Goal: Task Accomplishment & Management: Use online tool/utility

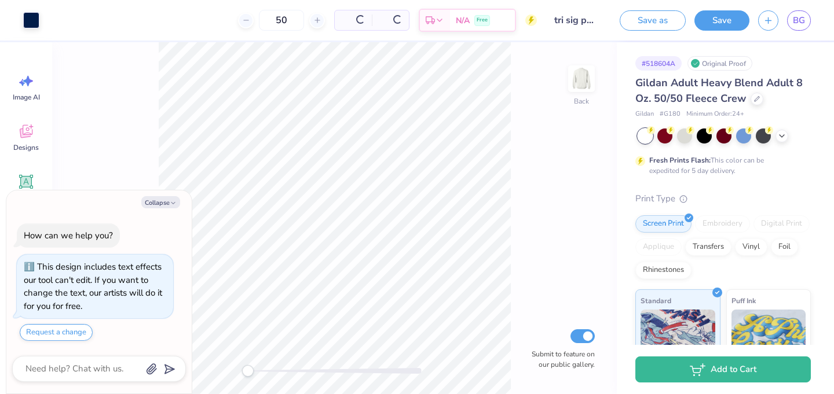
type textarea "x"
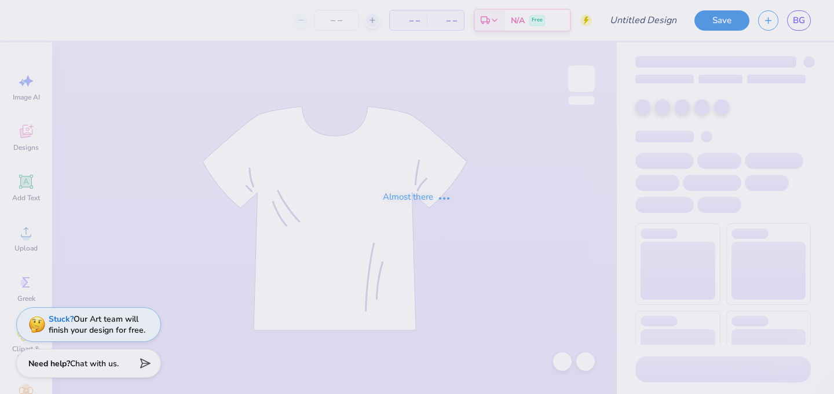
type input "tri sig parents weekend"
type input "50"
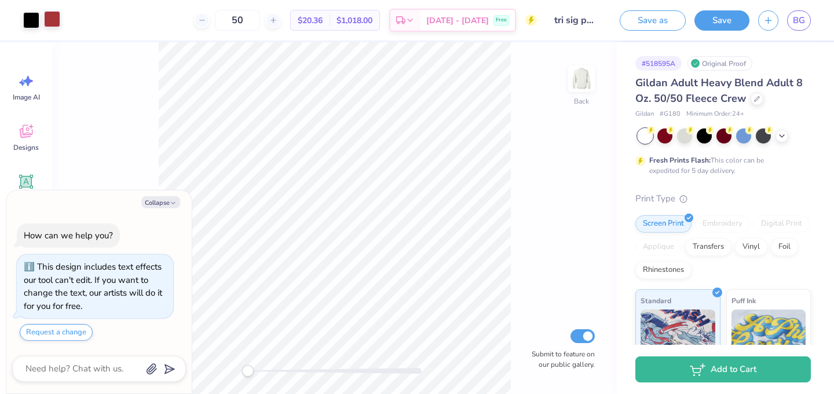
click at [55, 19] on div at bounding box center [52, 19] width 16 height 16
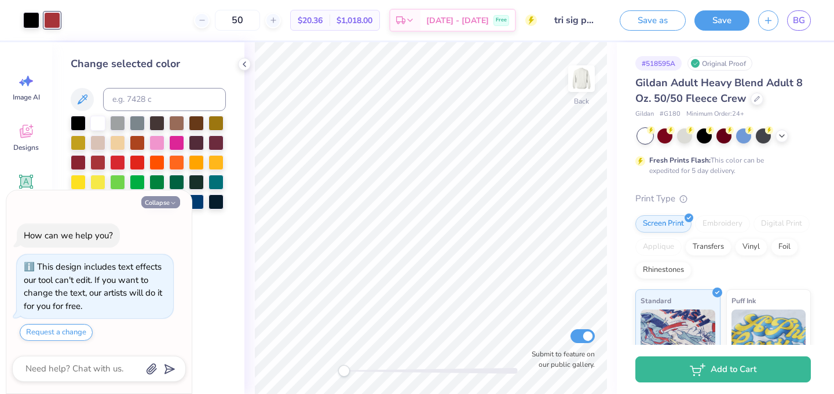
click at [164, 204] on button "Collapse" at bounding box center [160, 202] width 39 height 12
type textarea "x"
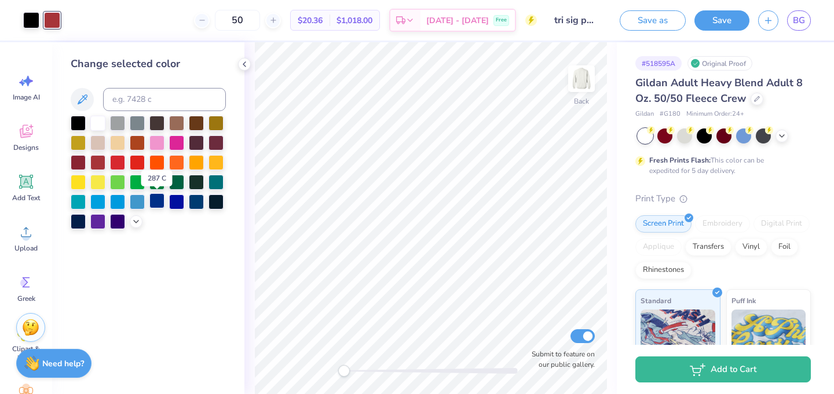
click at [160, 203] on div at bounding box center [156, 200] width 15 height 15
click at [201, 205] on div at bounding box center [196, 200] width 15 height 15
click at [32, 21] on div at bounding box center [31, 19] width 16 height 16
click at [210, 122] on div at bounding box center [215, 122] width 15 height 15
click at [77, 184] on div at bounding box center [78, 181] width 15 height 15
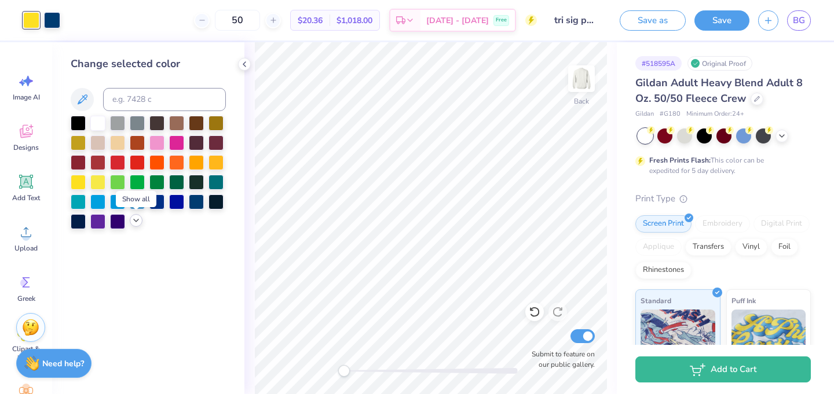
click at [136, 224] on icon at bounding box center [135, 220] width 9 height 9
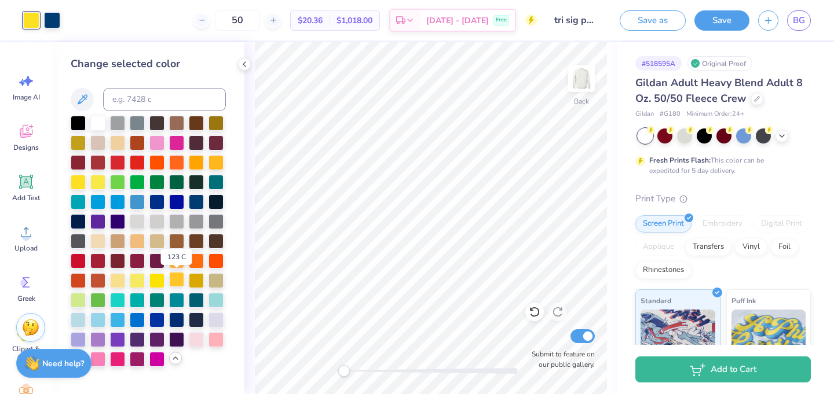
click at [175, 283] on div at bounding box center [176, 279] width 15 height 15
click at [49, 20] on div at bounding box center [52, 19] width 16 height 16
click at [177, 202] on div at bounding box center [176, 200] width 15 height 15
click at [196, 202] on div at bounding box center [196, 200] width 15 height 15
click at [155, 200] on div at bounding box center [156, 200] width 15 height 15
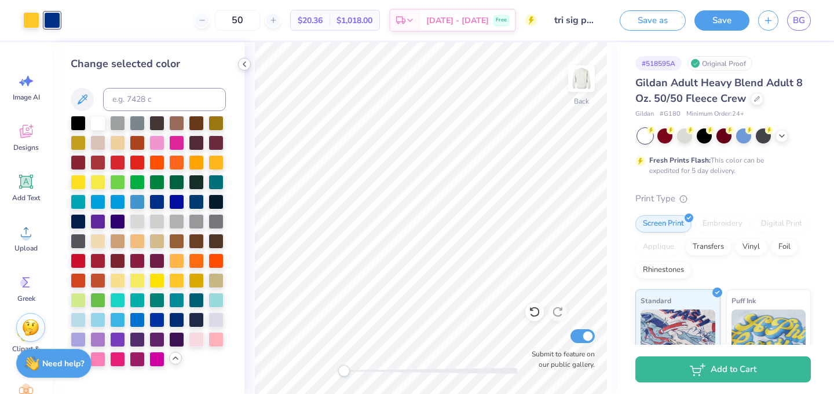
click at [244, 62] on icon at bounding box center [244, 64] width 9 height 9
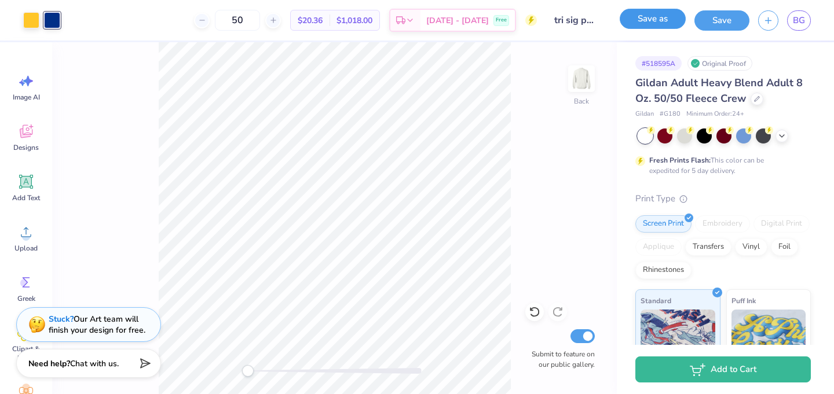
click at [657, 17] on button "Save as" at bounding box center [653, 19] width 66 height 20
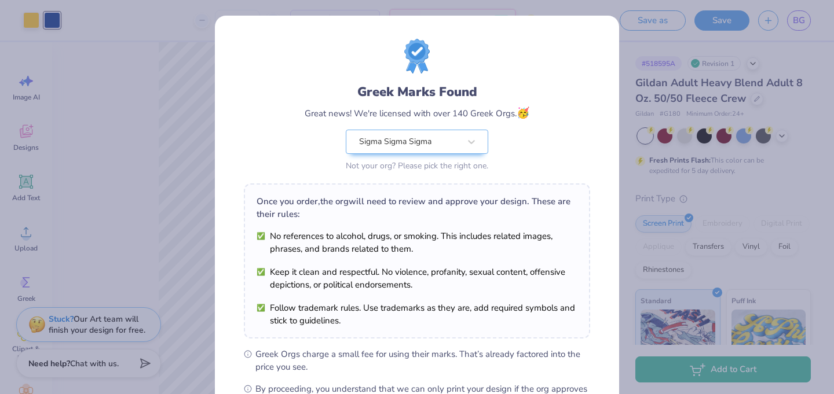
scroll to position [148, 0]
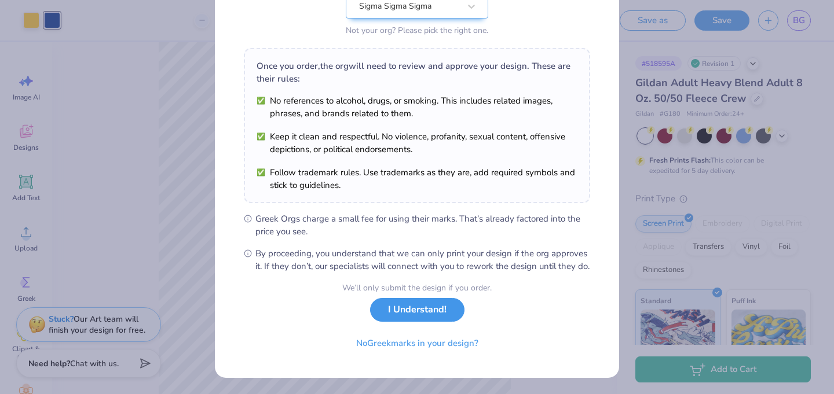
click at [419, 320] on button "I Understand!" at bounding box center [417, 310] width 94 height 24
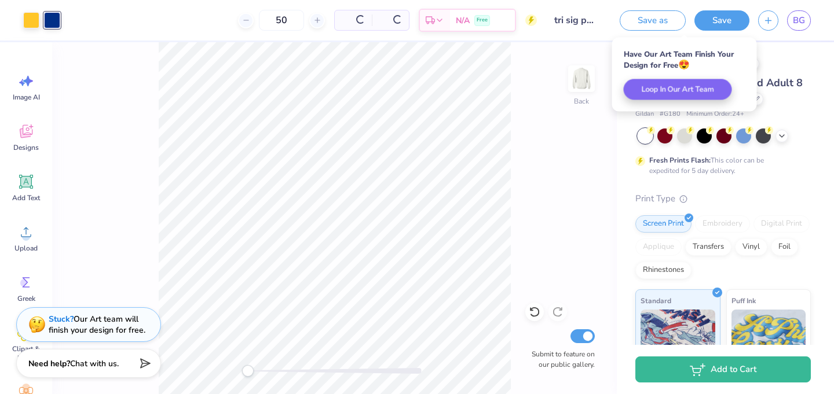
scroll to position [0, 0]
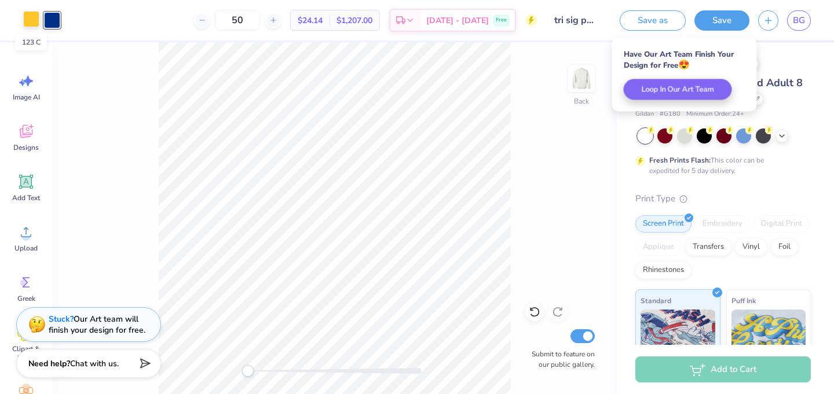
click at [31, 19] on div at bounding box center [31, 19] width 16 height 16
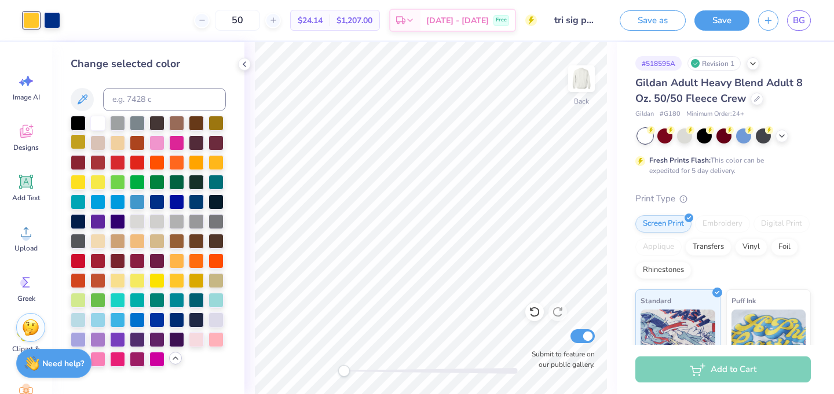
click at [77, 141] on div at bounding box center [78, 141] width 15 height 15
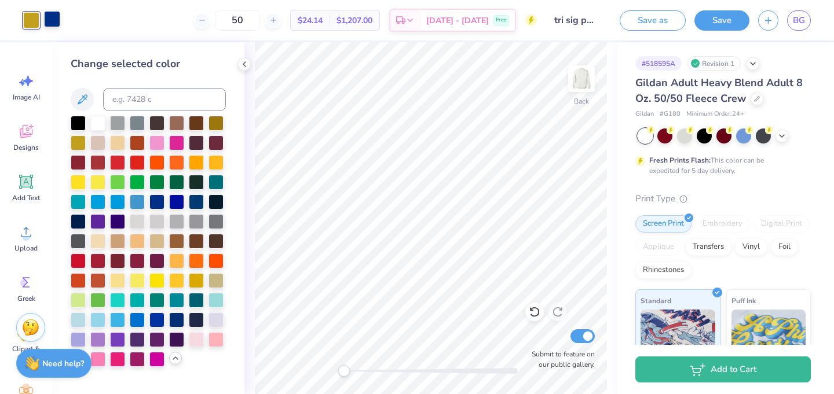
click at [52, 18] on div at bounding box center [52, 19] width 16 height 16
click at [194, 203] on div at bounding box center [196, 200] width 15 height 15
click at [34, 21] on div at bounding box center [31, 19] width 16 height 16
click at [215, 125] on div at bounding box center [215, 122] width 15 height 15
click at [78, 141] on div at bounding box center [78, 141] width 15 height 15
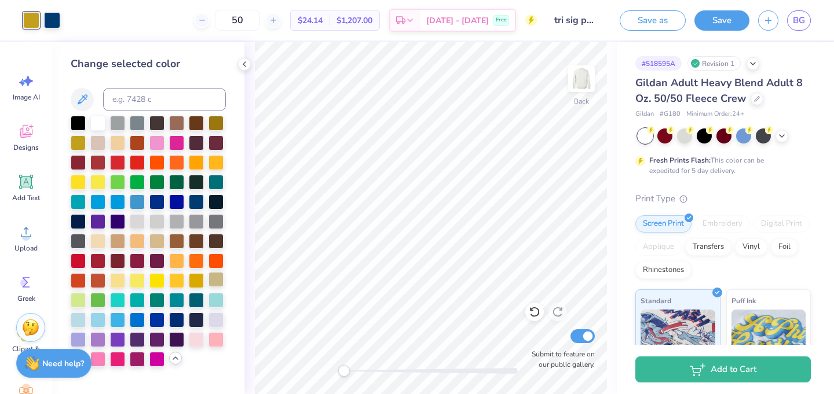
click at [218, 280] on div at bounding box center [215, 279] width 15 height 15
click at [246, 64] on icon at bounding box center [244, 64] width 9 height 9
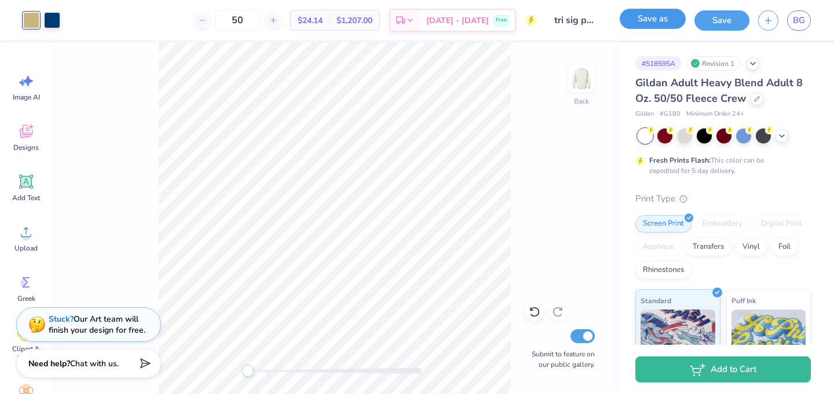
click at [660, 19] on button "Save as" at bounding box center [653, 19] width 66 height 20
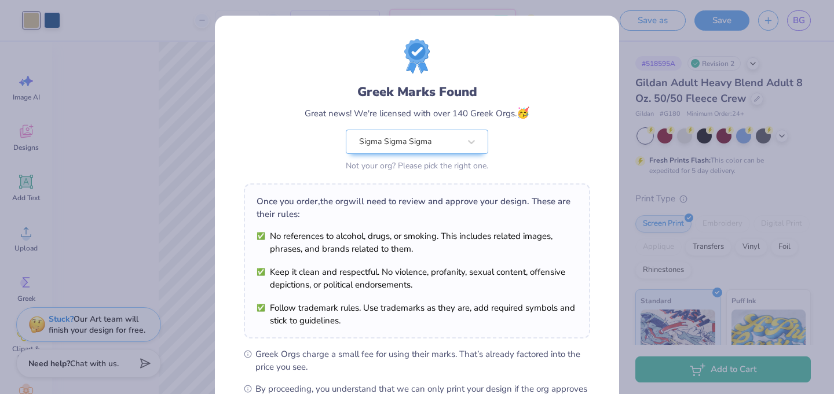
scroll to position [148, 0]
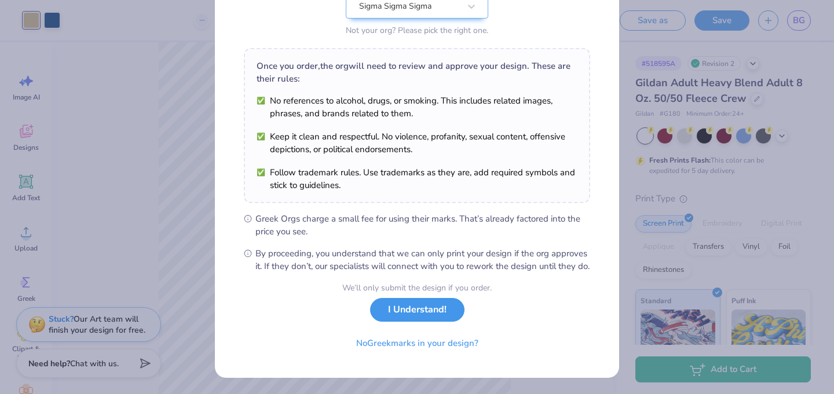
click at [418, 312] on button "I Understand!" at bounding box center [417, 310] width 94 height 24
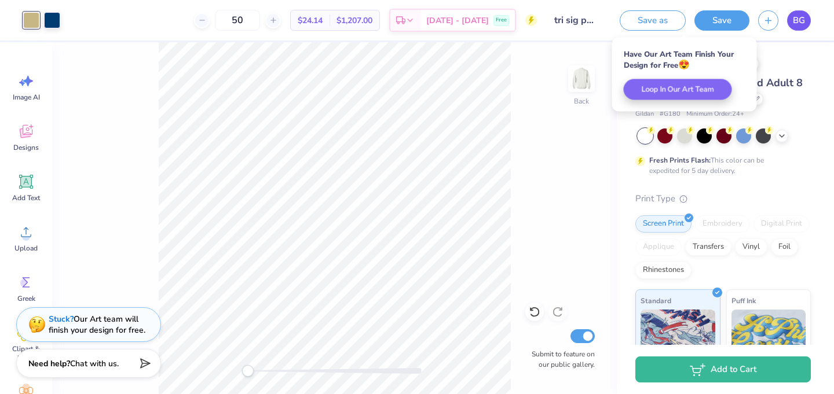
click at [799, 16] on span "BG" at bounding box center [799, 20] width 12 height 13
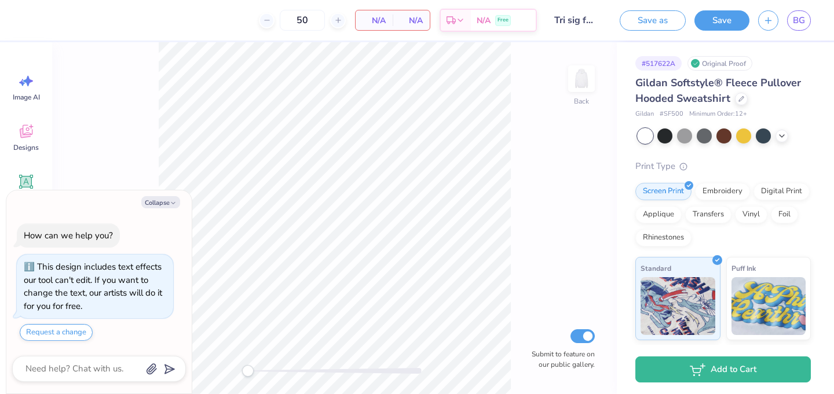
type textarea "x"
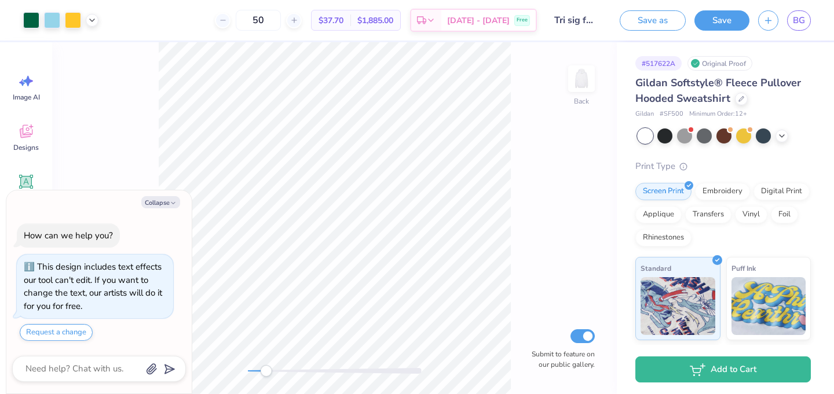
click at [266, 362] on div "Back Submit to feature on our public gallery." at bounding box center [334, 218] width 565 height 352
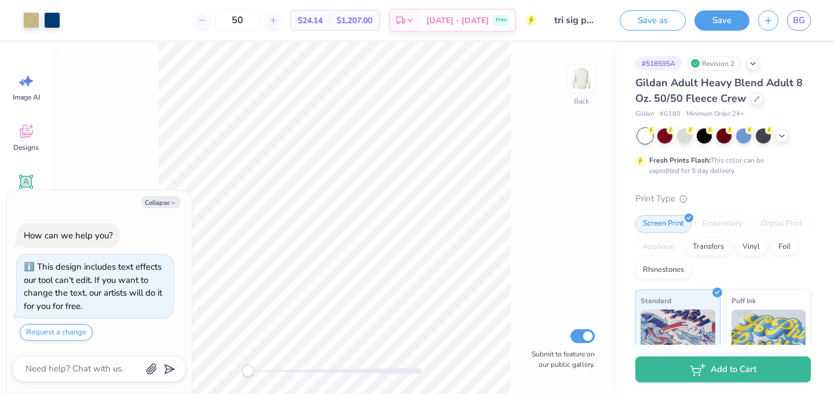
click at [71, 17] on div "50 $24.14 Per Item $1,207.00 Total Est. Delivery [DATE] - [DATE] Free" at bounding box center [303, 20] width 468 height 41
drag, startPoint x: 248, startPoint y: 371, endPoint x: 271, endPoint y: 367, distance: 22.8
click at [271, 367] on div "Accessibility label" at bounding box center [269, 371] width 12 height 12
click at [536, 182] on div "Back Submit to feature on our public gallery." at bounding box center [334, 218] width 565 height 352
type textarea "x"
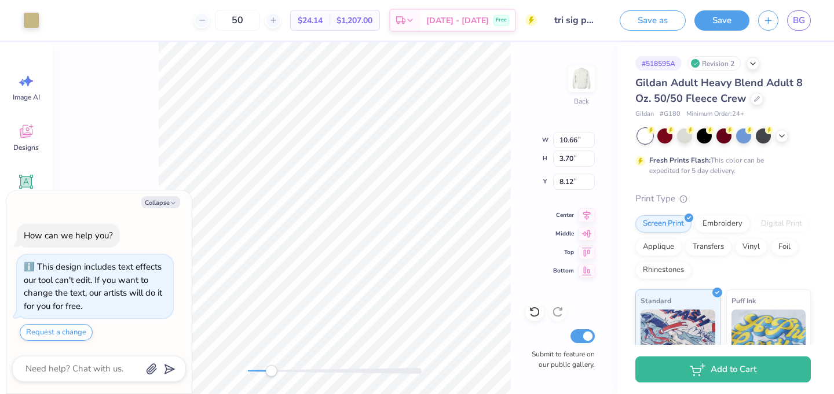
type input "0.09"
type input "0.10"
type input "10.74"
click at [539, 312] on icon at bounding box center [534, 312] width 10 height 10
click at [534, 309] on icon at bounding box center [535, 312] width 12 height 12
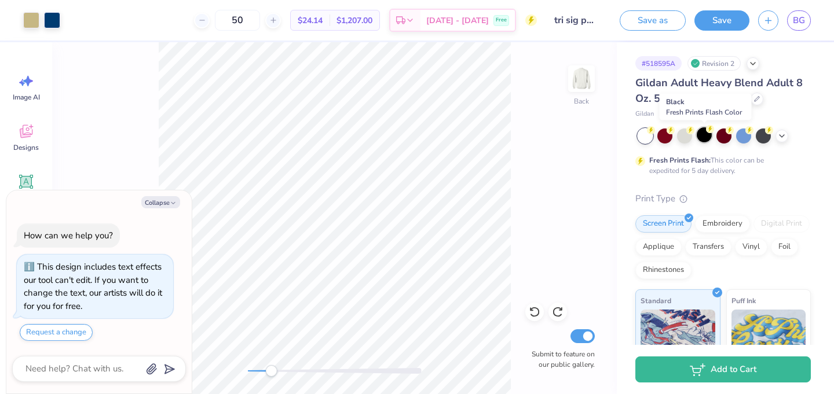
click at [706, 140] on div at bounding box center [704, 134] width 15 height 15
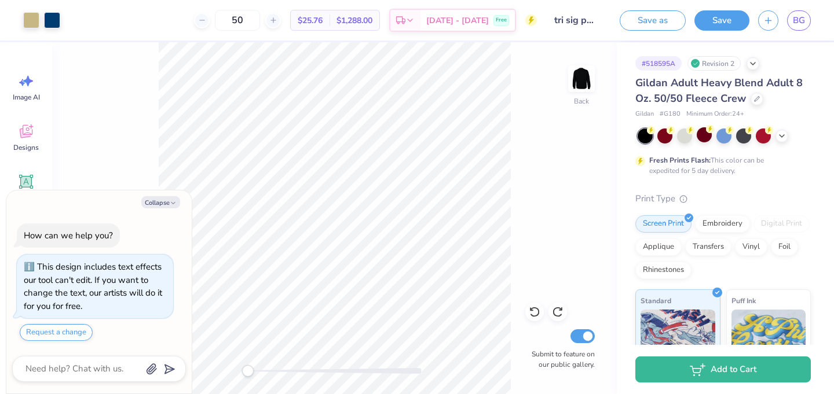
click at [244, 364] on div "Back Submit to feature on our public gallery." at bounding box center [334, 218] width 565 height 352
click at [680, 137] on div at bounding box center [684, 134] width 15 height 15
click at [747, 136] on div at bounding box center [743, 134] width 15 height 15
click at [646, 134] on div at bounding box center [645, 136] width 15 height 15
click at [702, 134] on div at bounding box center [704, 134] width 15 height 15
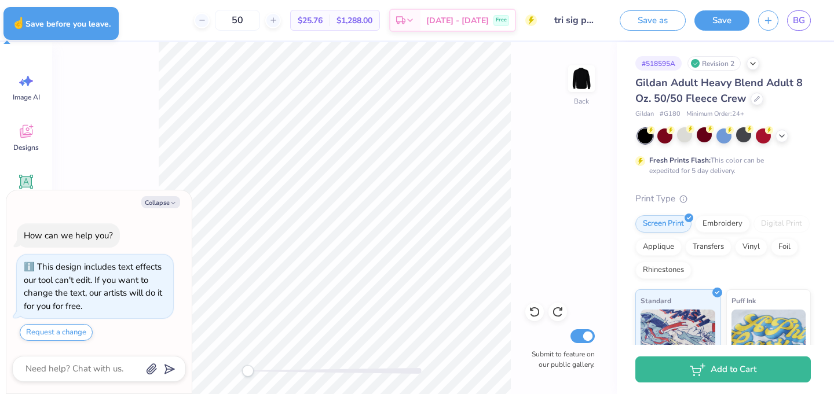
type textarea "x"
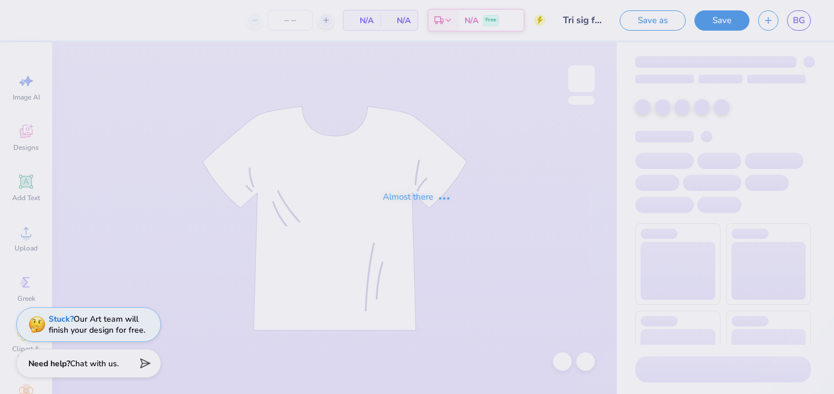
type input "40"
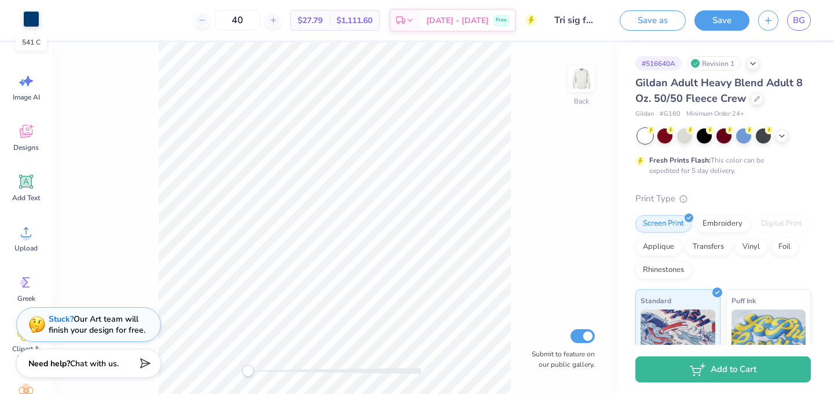
click at [32, 20] on div at bounding box center [31, 19] width 16 height 16
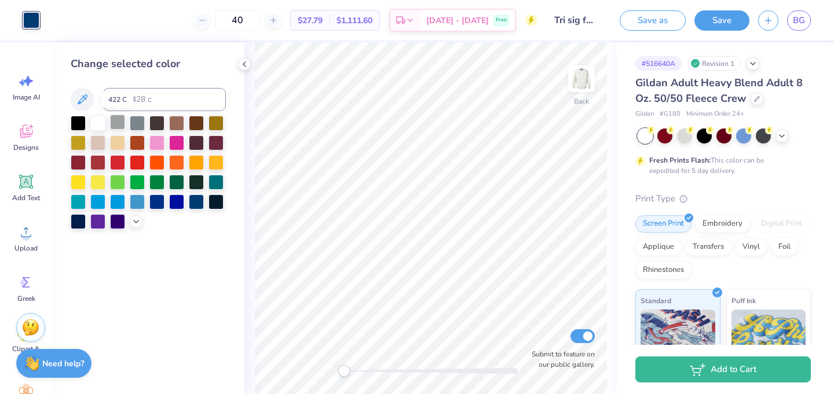
click at [122, 119] on div at bounding box center [117, 122] width 15 height 15
click at [135, 222] on icon at bounding box center [135, 220] width 9 height 9
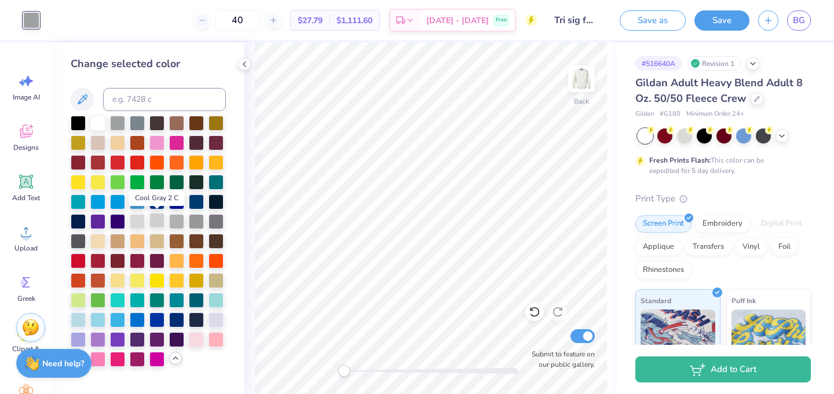
click at [158, 220] on div at bounding box center [156, 220] width 15 height 15
click at [176, 218] on div at bounding box center [176, 220] width 15 height 15
click at [74, 316] on div at bounding box center [78, 319] width 15 height 15
click at [140, 222] on div at bounding box center [137, 220] width 15 height 15
click at [118, 127] on div at bounding box center [117, 122] width 15 height 15
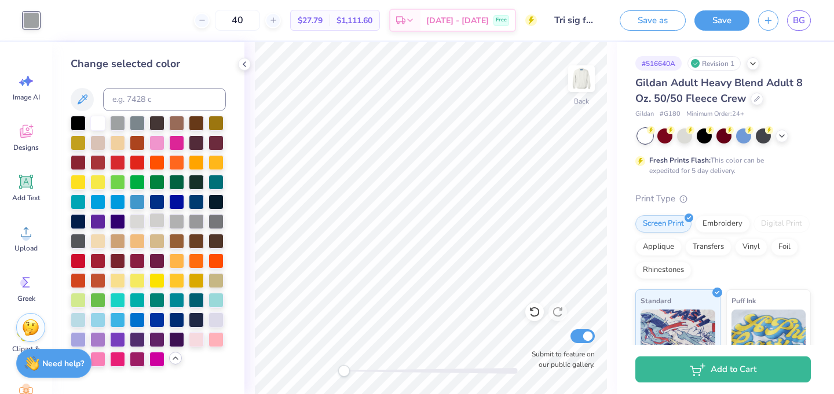
click at [155, 224] on div at bounding box center [156, 220] width 15 height 15
click at [177, 222] on div at bounding box center [176, 220] width 15 height 15
click at [152, 221] on div at bounding box center [156, 220] width 15 height 15
click at [574, 85] on img at bounding box center [581, 79] width 46 height 46
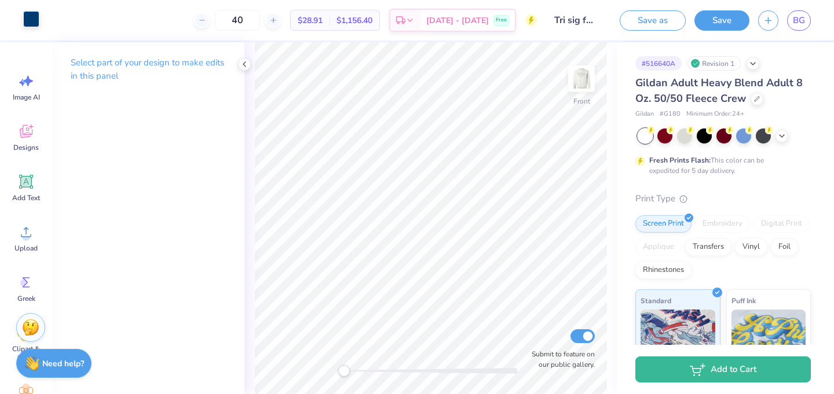
click at [30, 20] on div at bounding box center [31, 19] width 16 height 16
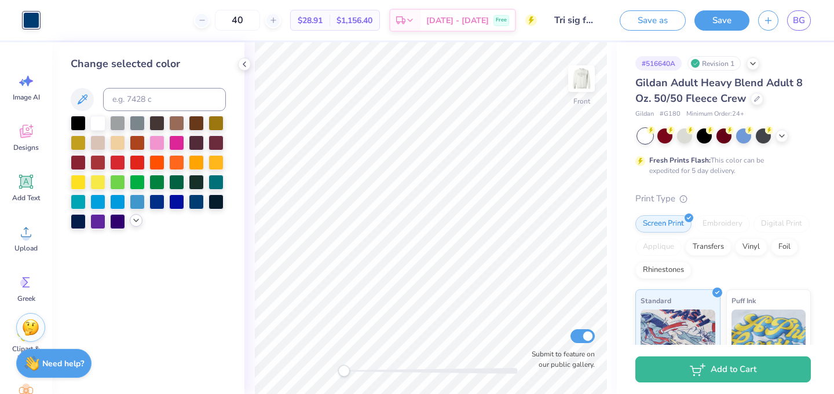
click at [133, 222] on icon at bounding box center [135, 220] width 9 height 9
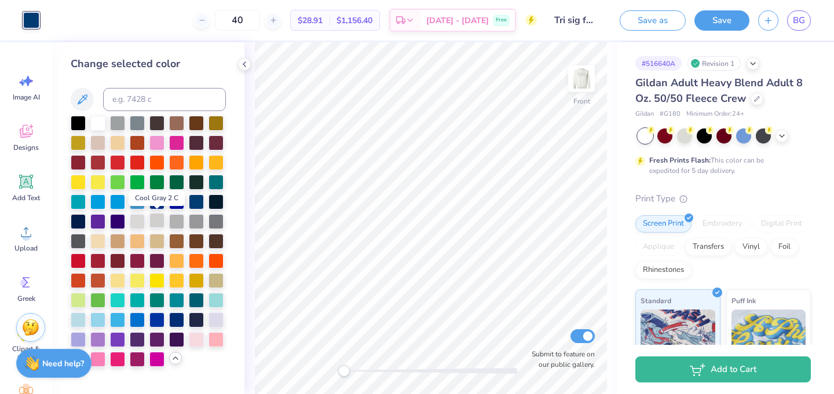
click at [158, 223] on div at bounding box center [156, 220] width 15 height 15
click at [577, 86] on img at bounding box center [581, 79] width 46 height 46
click at [577, 86] on img at bounding box center [581, 78] width 23 height 23
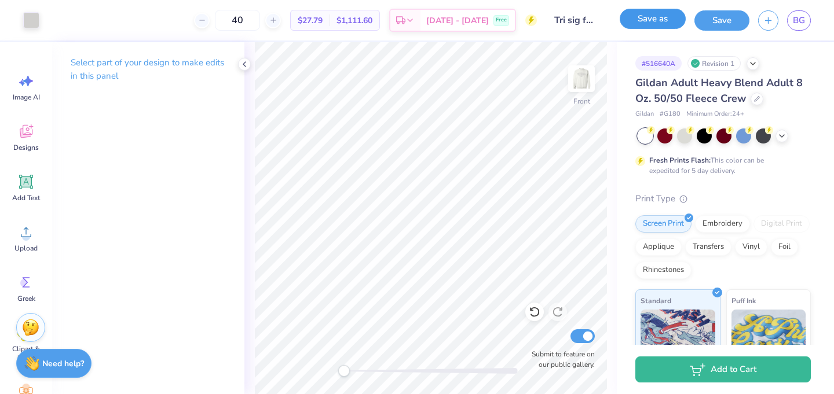
click at [658, 16] on button "Save as" at bounding box center [653, 19] width 66 height 20
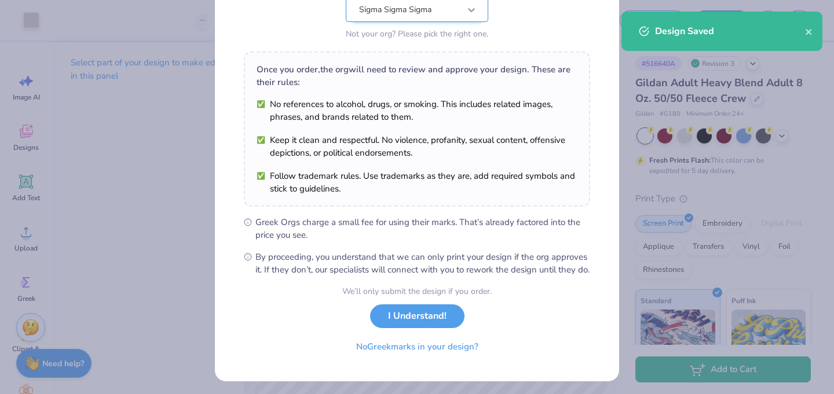
scroll to position [148, 0]
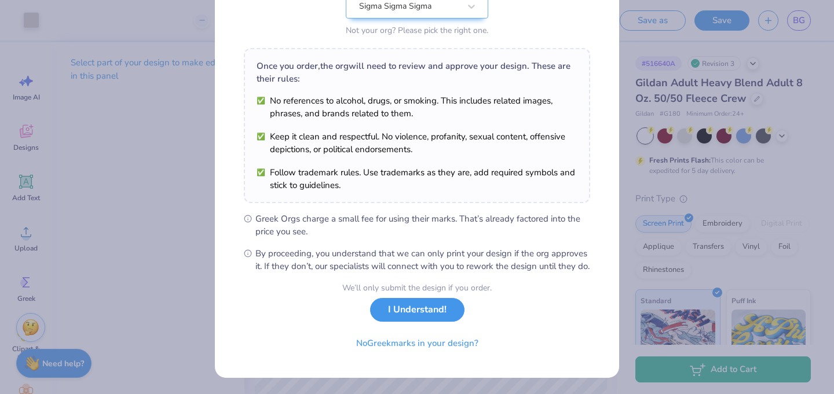
click at [413, 309] on button "I Understand!" at bounding box center [417, 310] width 94 height 24
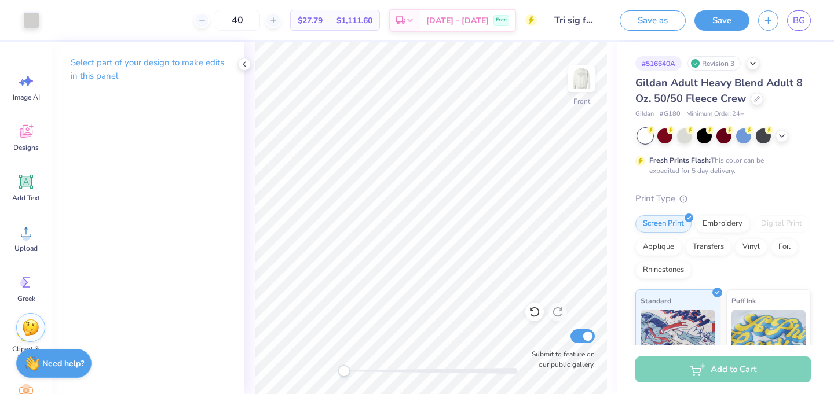
scroll to position [0, 0]
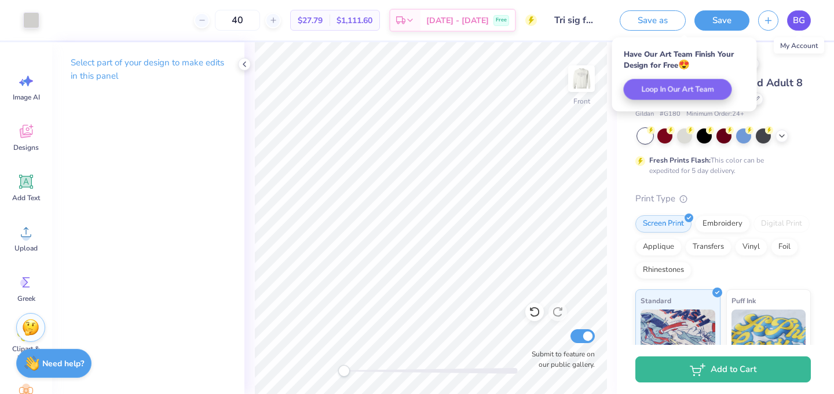
click at [797, 27] on link "BG" at bounding box center [799, 20] width 24 height 20
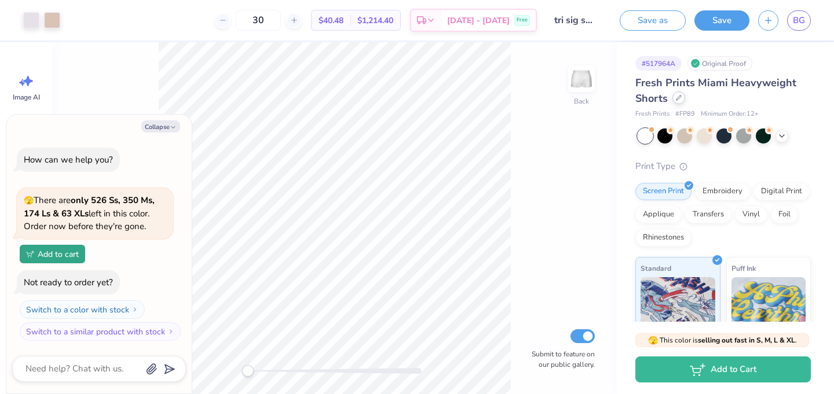
click at [676, 96] on icon at bounding box center [679, 98] width 6 height 6
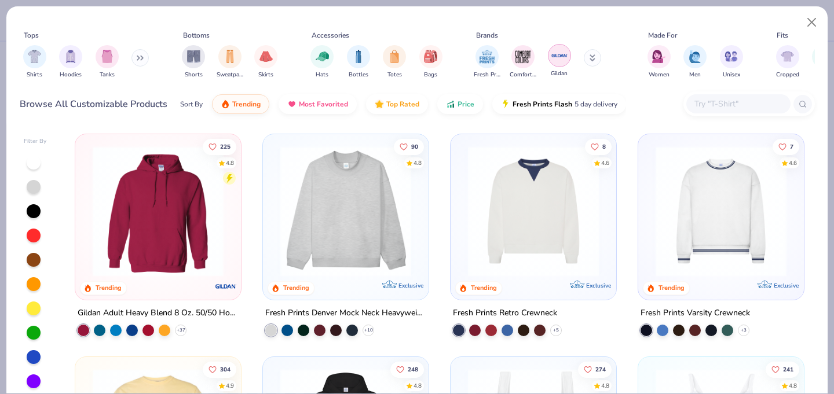
click at [564, 61] on img "filter for Gildan" at bounding box center [559, 55] width 17 height 17
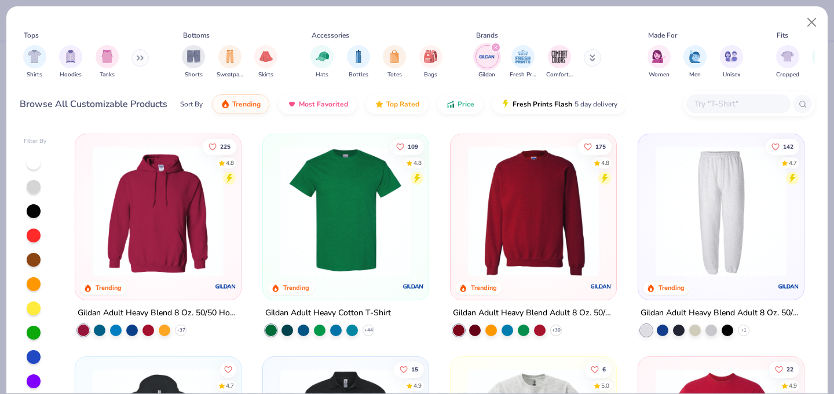
click at [742, 222] on img at bounding box center [721, 211] width 142 height 131
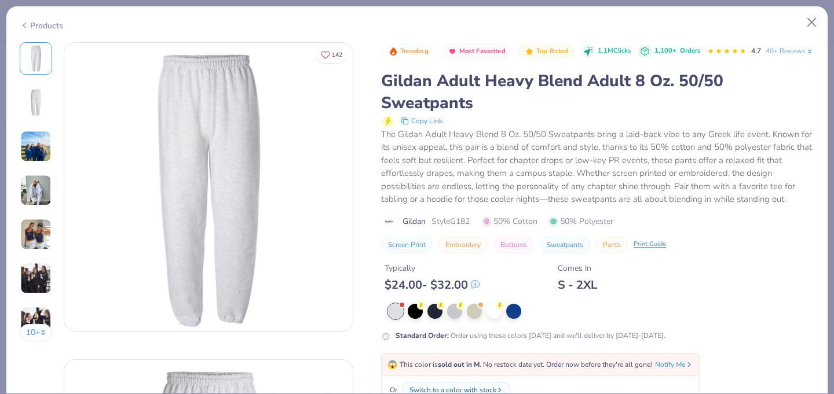
click at [38, 174] on div at bounding box center [36, 190] width 32 height 32
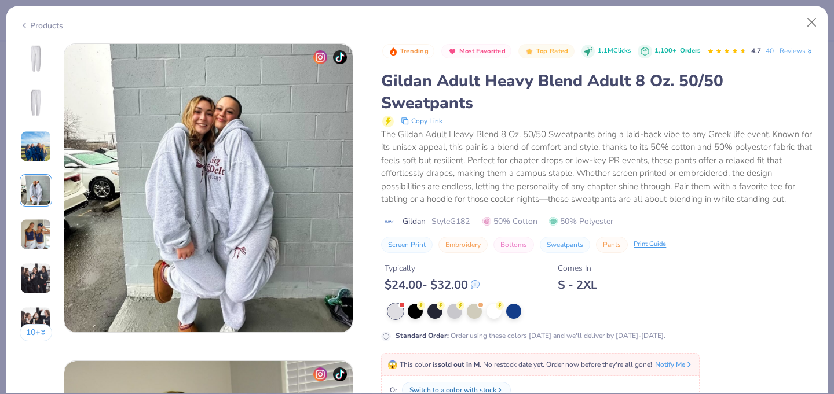
scroll to position [952, 0]
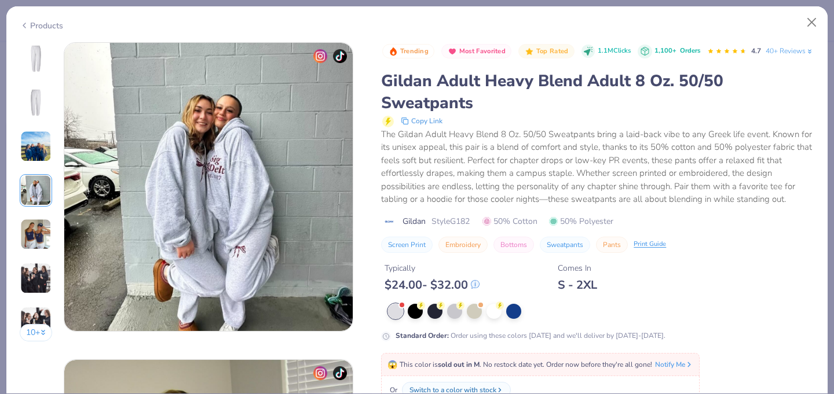
click at [34, 65] on img at bounding box center [36, 59] width 28 height 28
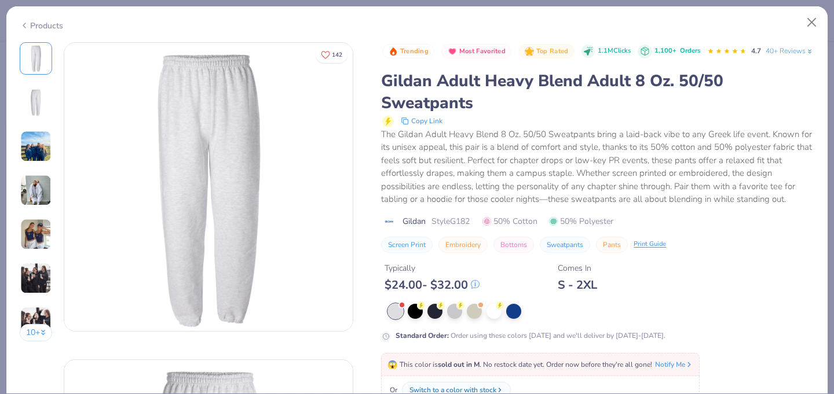
scroll to position [105, 0]
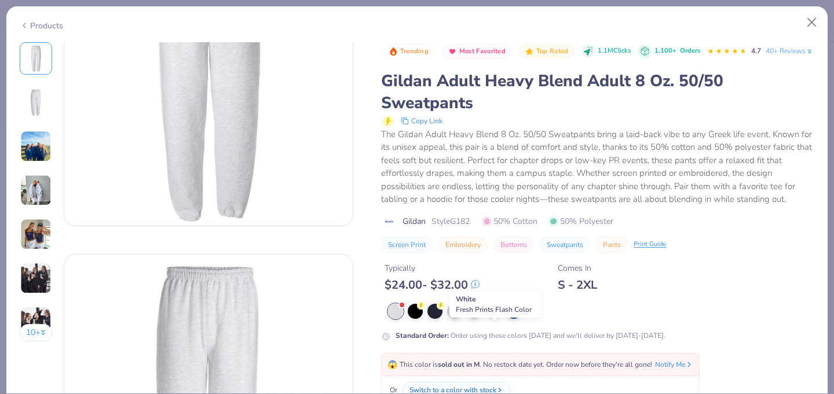
click at [490, 318] on div at bounding box center [493, 310] width 15 height 15
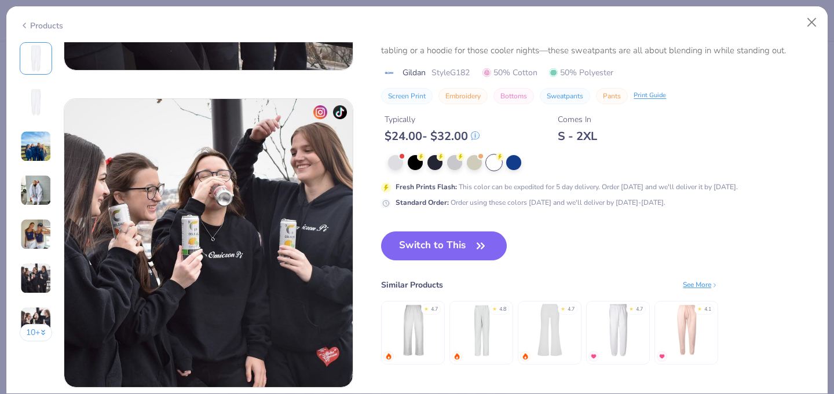
scroll to position [1832, 0]
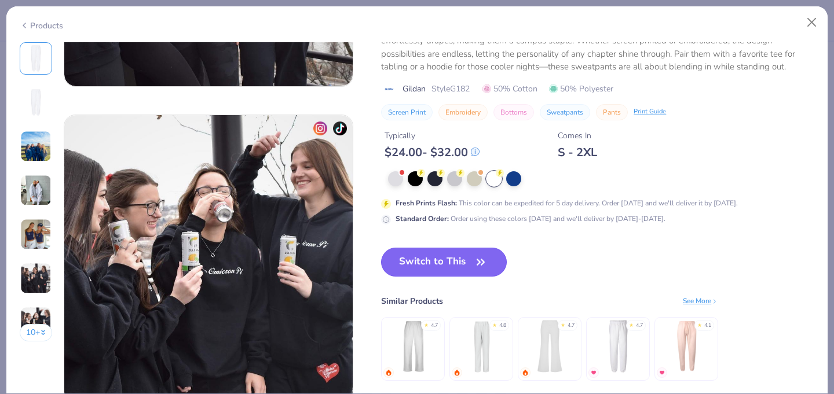
click at [421, 270] on button "Switch to This" at bounding box center [444, 262] width 126 height 29
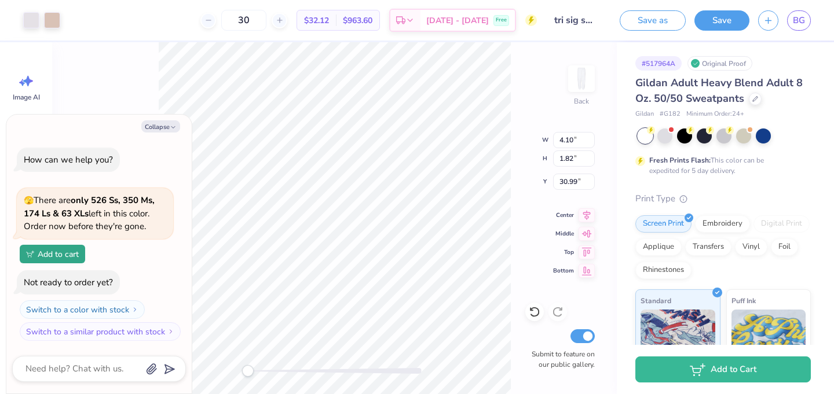
type textarea "x"
type input "13.66"
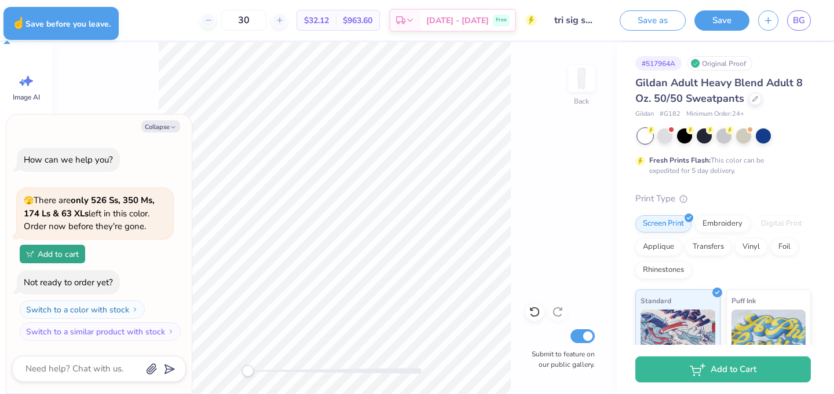
type textarea "x"
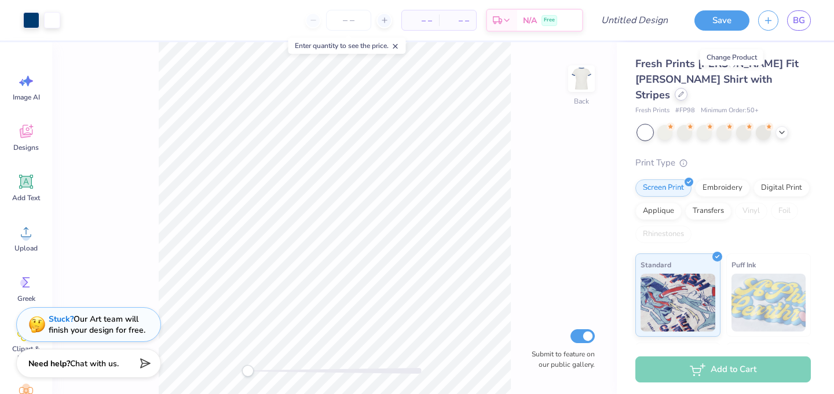
click at [684, 91] on icon at bounding box center [681, 94] width 6 height 6
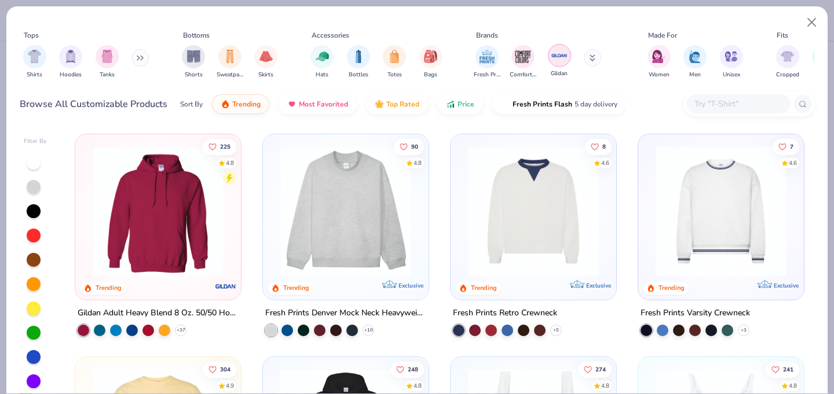
click at [561, 60] on img "filter for Gildan" at bounding box center [559, 55] width 17 height 17
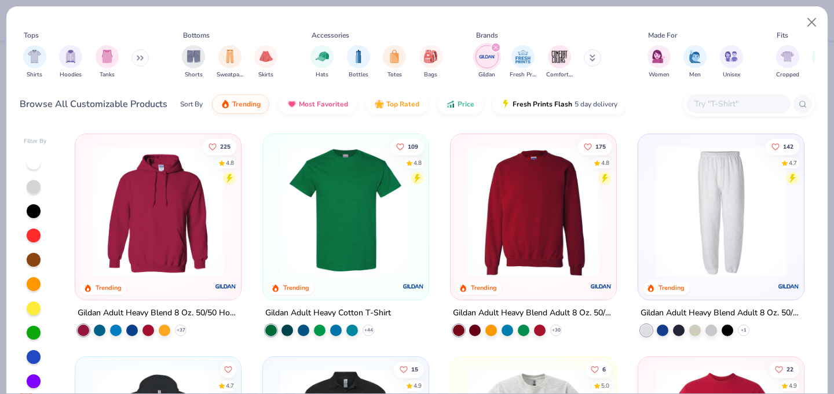
click at [534, 235] on img at bounding box center [533, 211] width 142 height 131
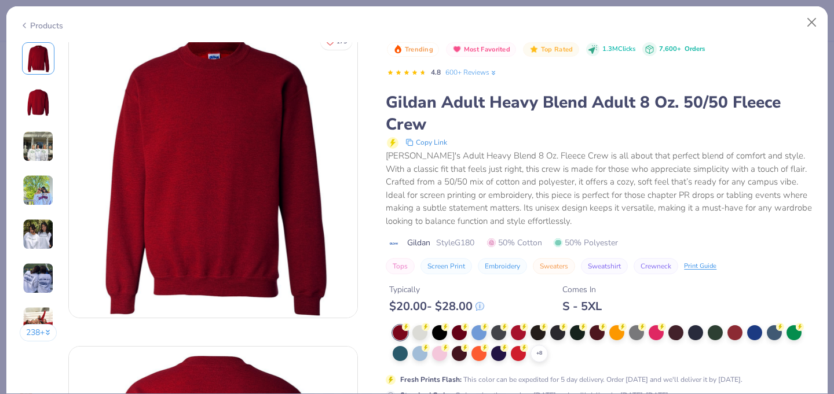
scroll to position [14, 0]
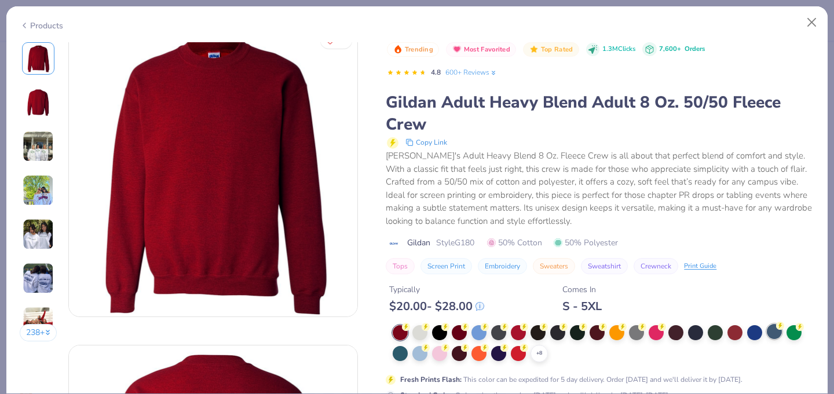
click at [776, 338] on div at bounding box center [774, 331] width 15 height 15
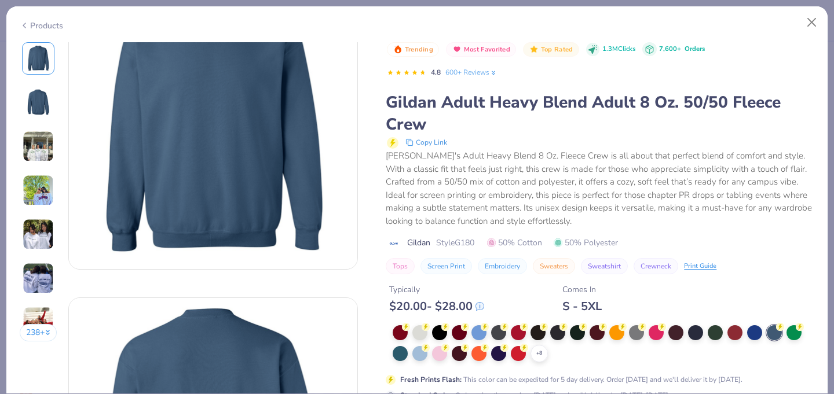
scroll to position [63, 0]
click at [396, 332] on div at bounding box center [400, 331] width 15 height 15
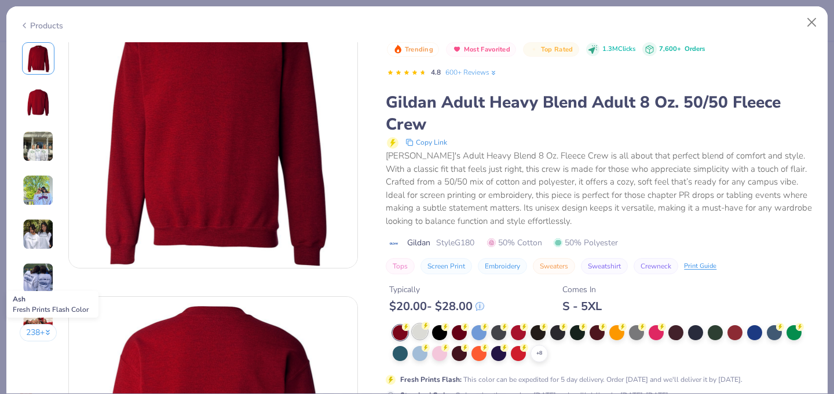
click at [419, 334] on div at bounding box center [419, 331] width 15 height 15
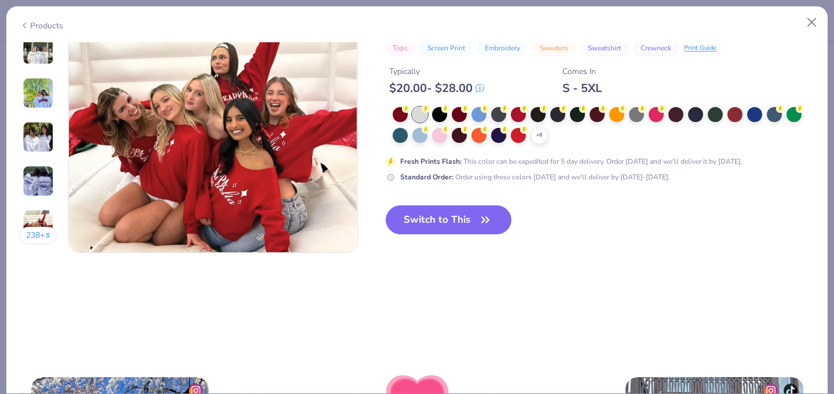
scroll to position [1975, 0]
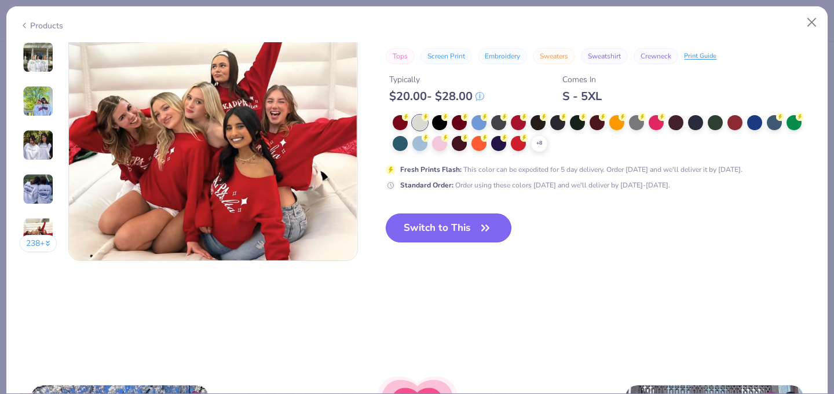
click at [455, 224] on button "Switch to This" at bounding box center [449, 228] width 126 height 29
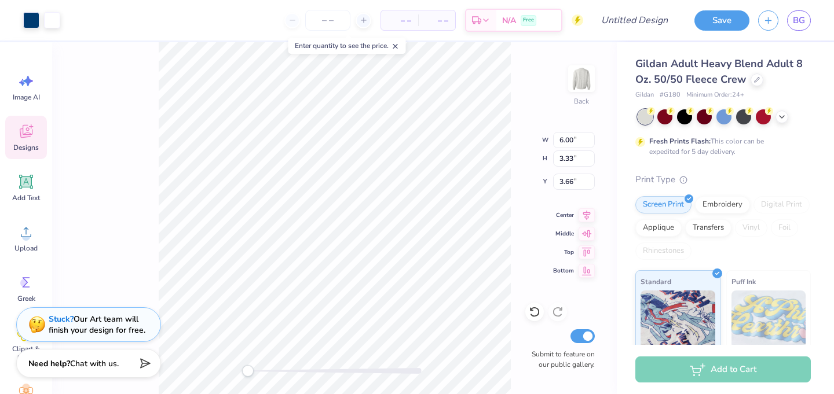
type input "9.79"
type input "5.43"
type input "3.67"
type input "13.85"
type input "7.68"
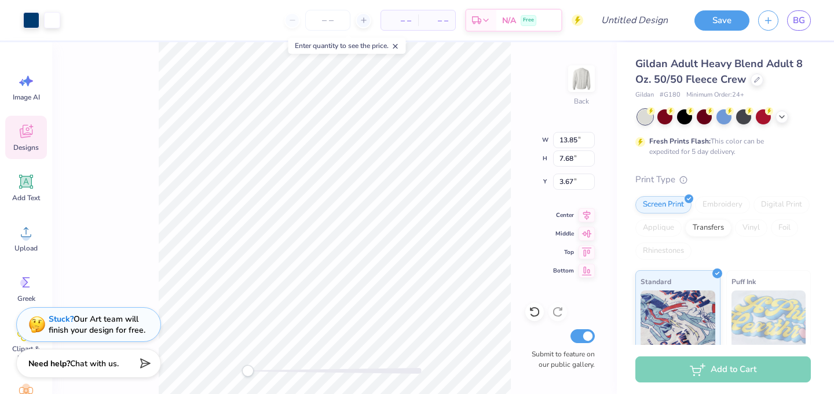
click at [518, 120] on div "Back W 13.85 13.85 " H 7.68 7.68 " Y 3.67 3.67 " Center Middle Top Bottom Submi…" at bounding box center [334, 218] width 565 height 352
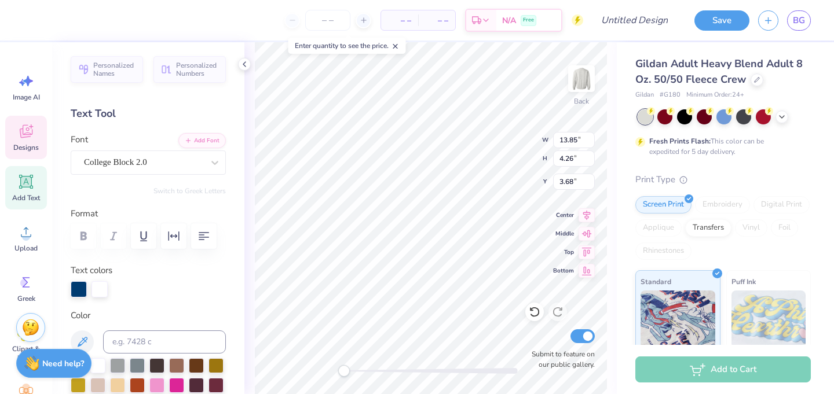
scroll to position [0, 1]
type textarea "TRI SIGMA"
drag, startPoint x: 346, startPoint y: 370, endPoint x: 360, endPoint y: 368, distance: 14.1
click at [360, 368] on div "Accessibility label" at bounding box center [360, 371] width 12 height 12
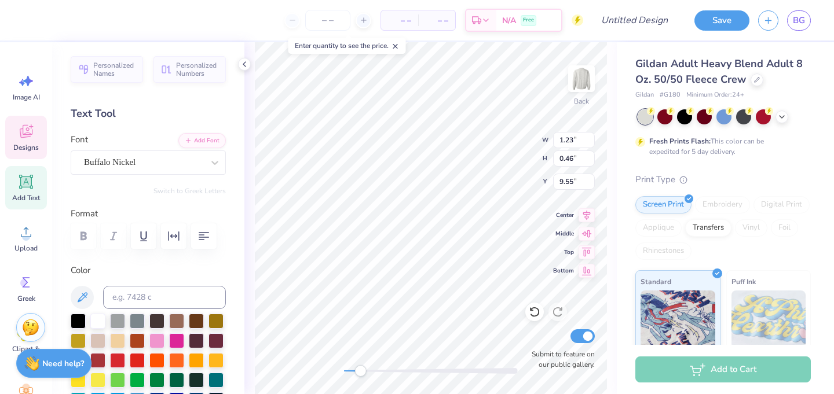
type textarea "1898"
drag, startPoint x: 359, startPoint y: 372, endPoint x: 339, endPoint y: 374, distance: 20.3
click at [339, 374] on div "Accessibility label" at bounding box center [344, 371] width 12 height 12
click at [31, 20] on div at bounding box center [31, 19] width 16 height 16
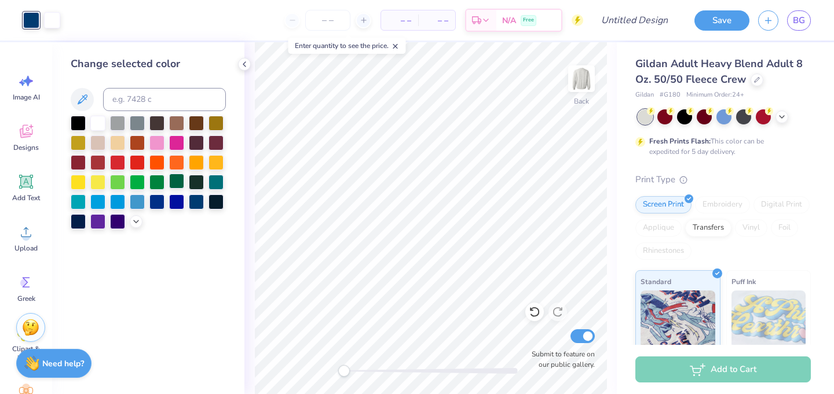
click at [173, 180] on div at bounding box center [176, 181] width 15 height 15
click at [197, 200] on div at bounding box center [196, 200] width 15 height 15
click at [220, 119] on div at bounding box center [215, 122] width 15 height 15
click at [200, 122] on div at bounding box center [196, 122] width 15 height 15
